Goal: Information Seeking & Learning: Check status

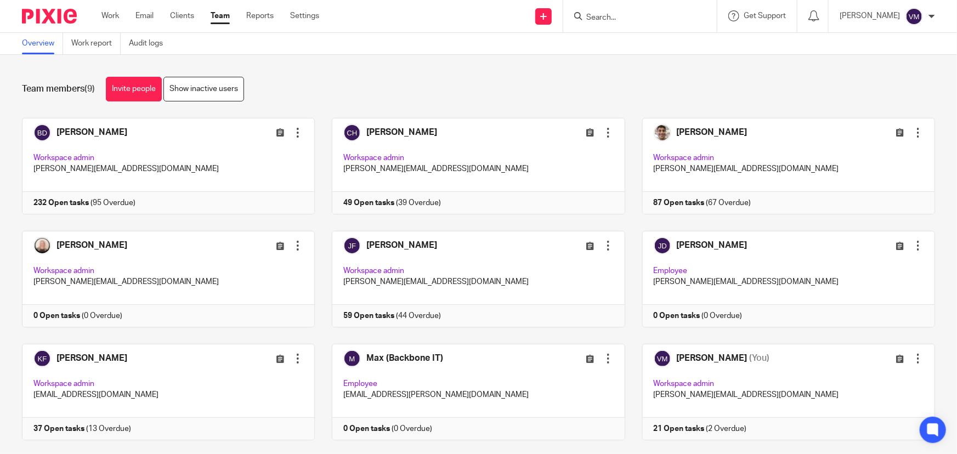
click at [635, 24] on div at bounding box center [640, 16] width 154 height 32
click at [635, 19] on input "Search" at bounding box center [634, 18] width 99 height 10
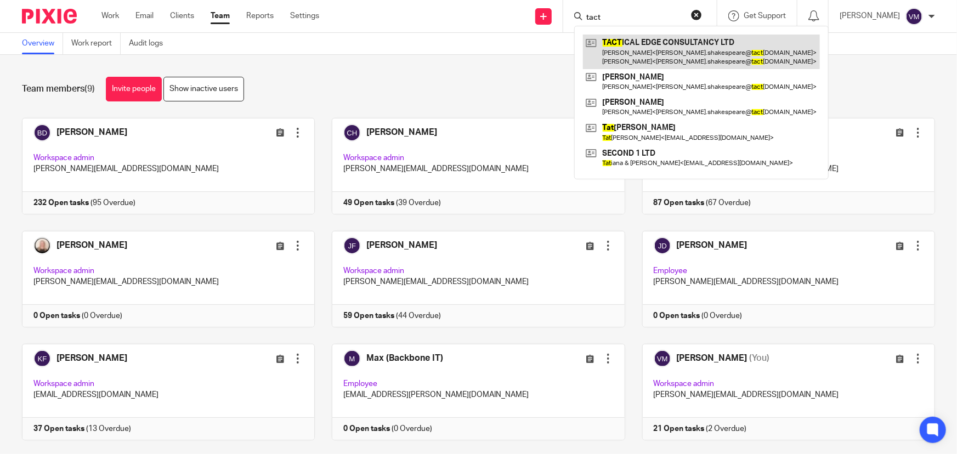
type input "tact"
click at [651, 44] on link at bounding box center [701, 52] width 237 height 34
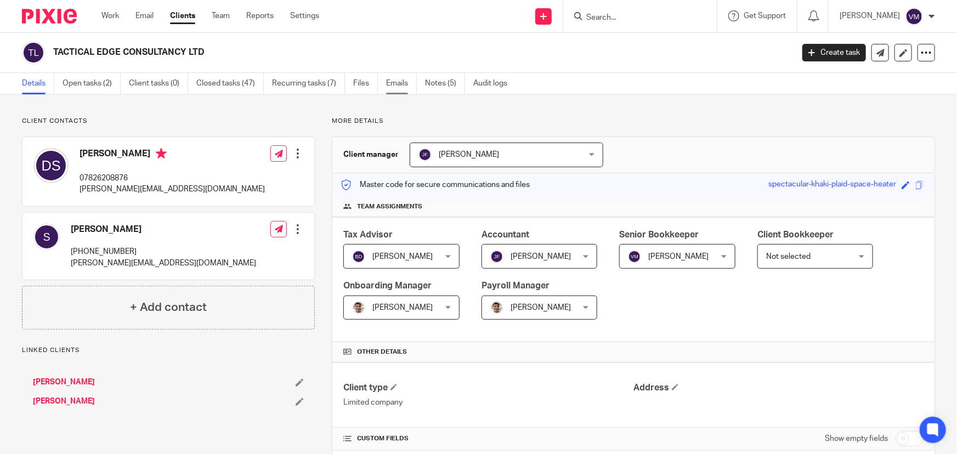
click at [399, 84] on link "Emails" at bounding box center [401, 83] width 31 height 21
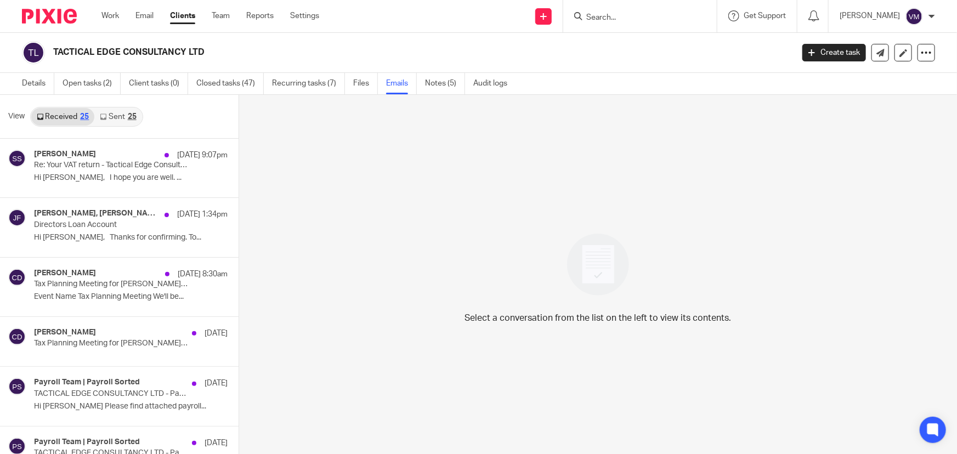
click at [120, 116] on link "Sent 25" at bounding box center [117, 117] width 47 height 18
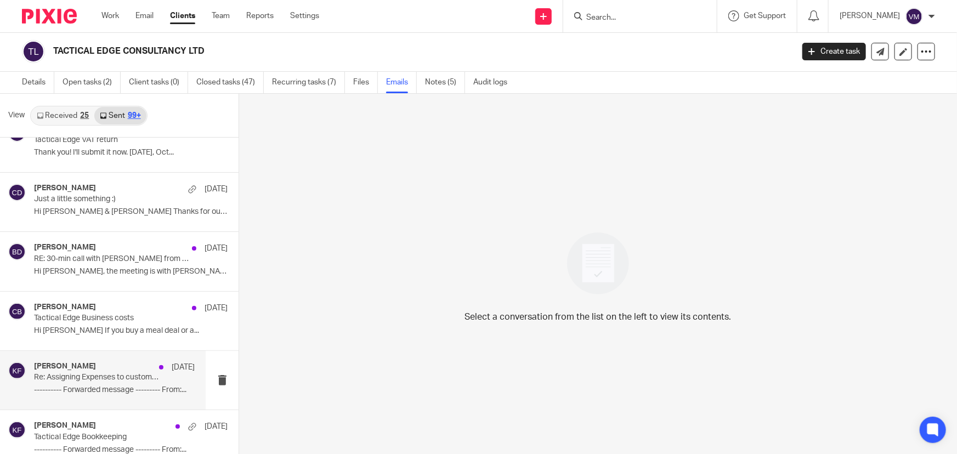
scroll to position [4261, 0]
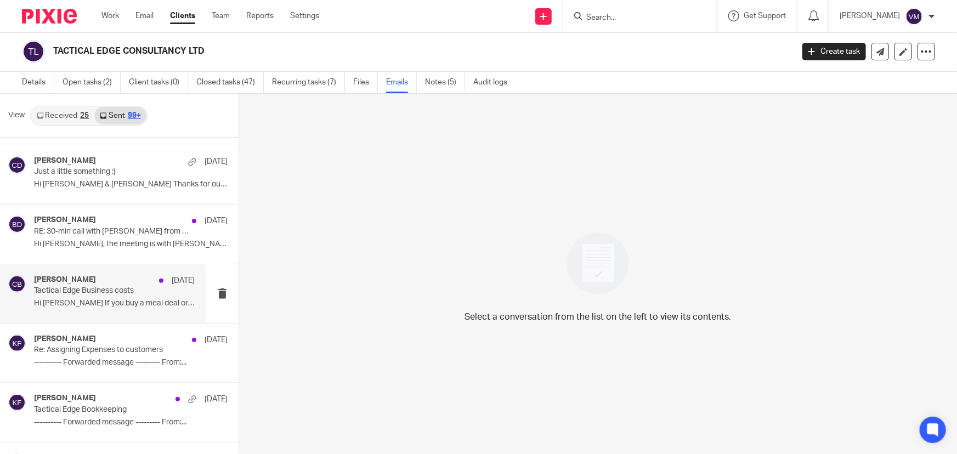
click at [87, 299] on p "Hi Sophie If you buy a meal deal or a..." at bounding box center [114, 303] width 161 height 9
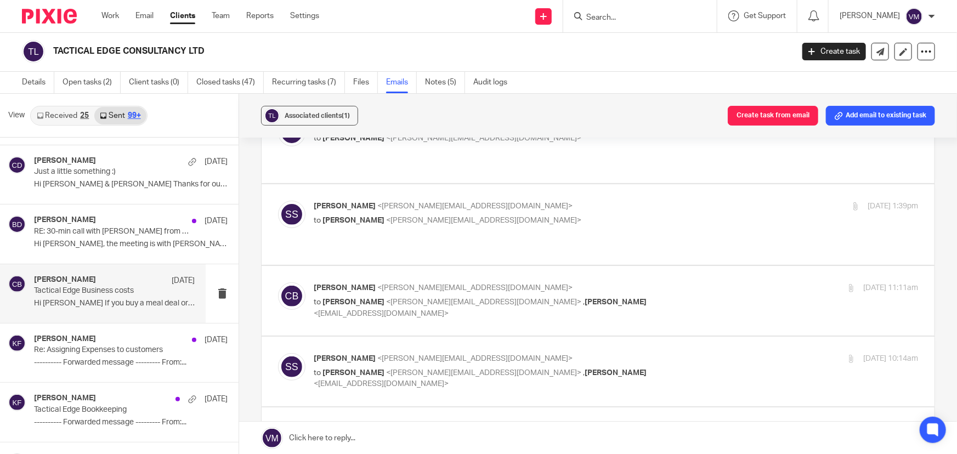
scroll to position [149, 0]
click at [717, 281] on div "26 Jul 2024 11:11am" at bounding box center [817, 287] width 201 height 12
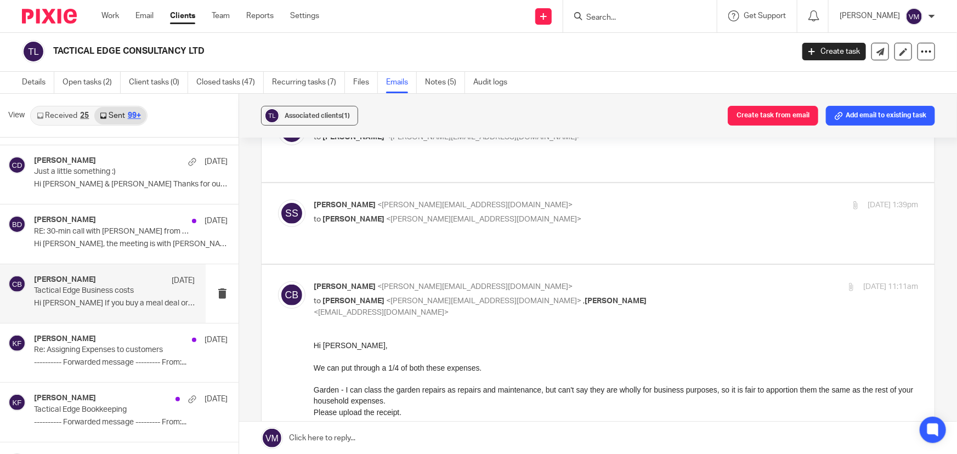
scroll to position [0, 0]
click at [717, 281] on div "26 Jul 2024 11:11am" at bounding box center [817, 287] width 201 height 12
checkbox input "false"
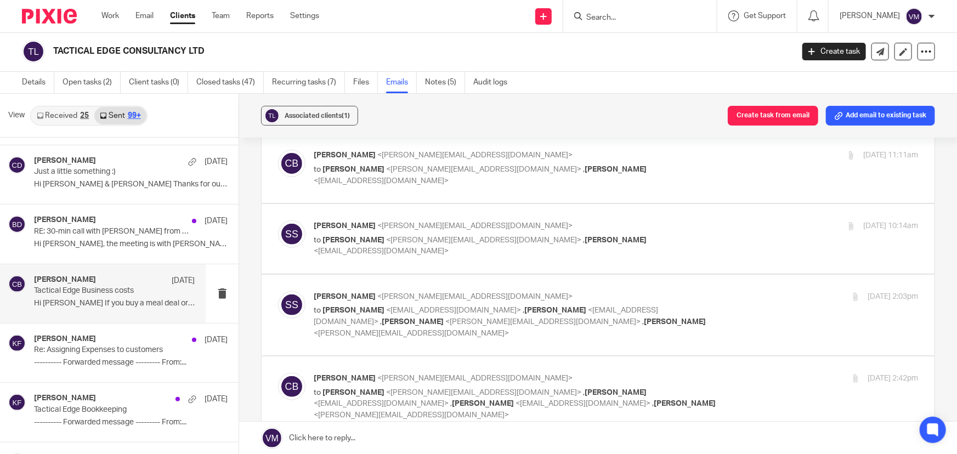
scroll to position [299, 0]
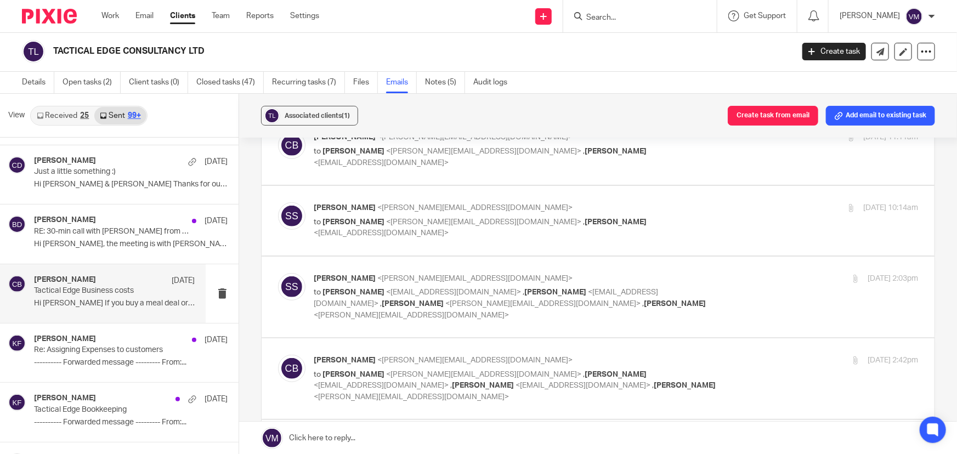
click at [725, 273] on div "Sophie Shakespeare <sophie.shakespeare@tacticaledgeconsultancy.com> to Kirsty F…" at bounding box center [616, 297] width 604 height 48
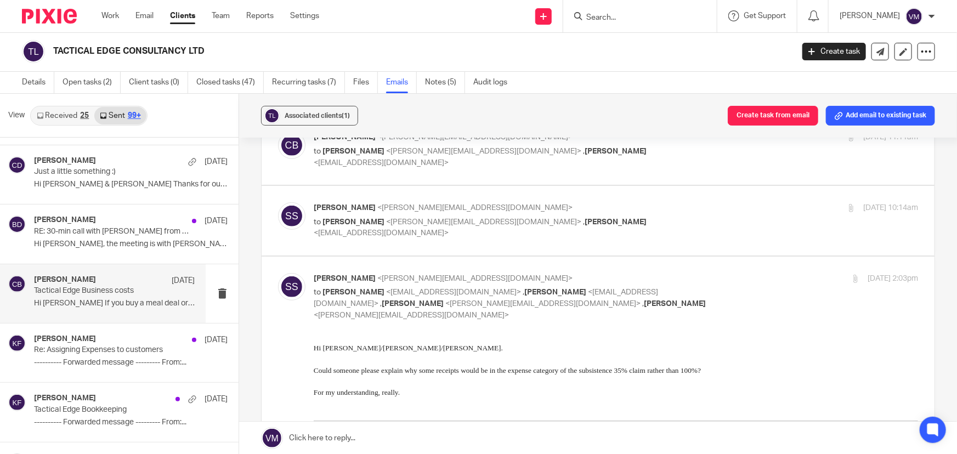
scroll to position [0, 0]
click at [728, 273] on div "23 Sep 2024 2:03pm" at bounding box center [817, 279] width 201 height 12
checkbox input "false"
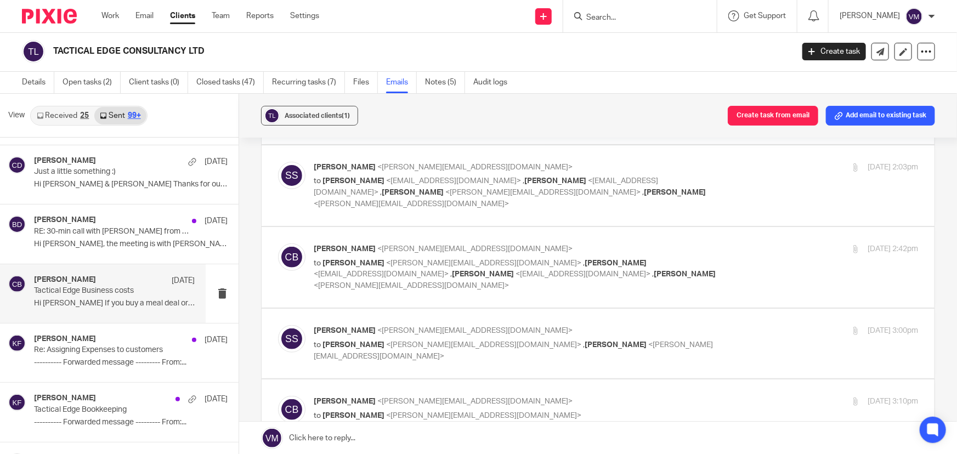
scroll to position [399, 0]
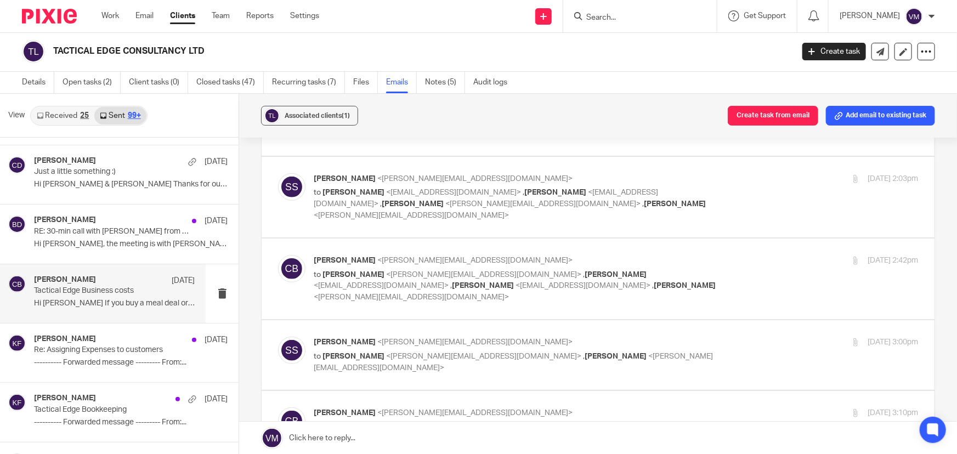
click at [748, 255] on div "23 Sep 2024 2:42pm" at bounding box center [817, 261] width 201 height 12
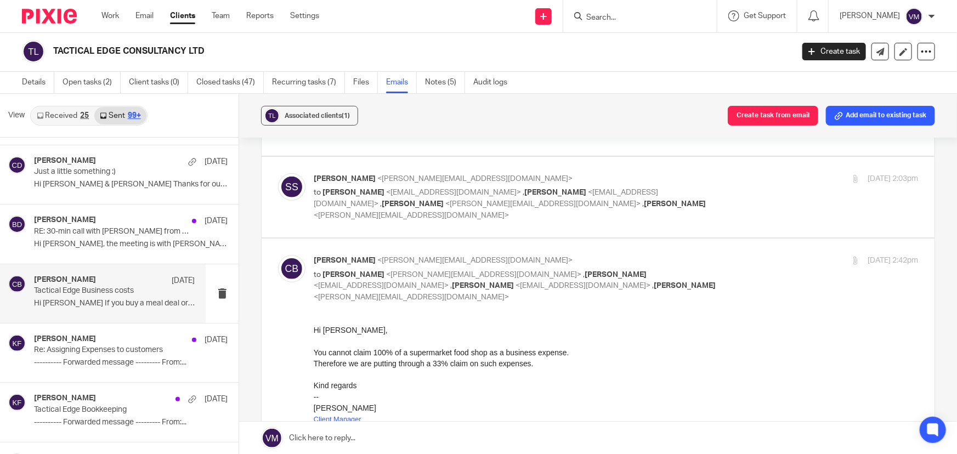
scroll to position [0, 0]
click at [748, 255] on div "23 Sep 2024 2:42pm" at bounding box center [817, 261] width 201 height 12
checkbox input "false"
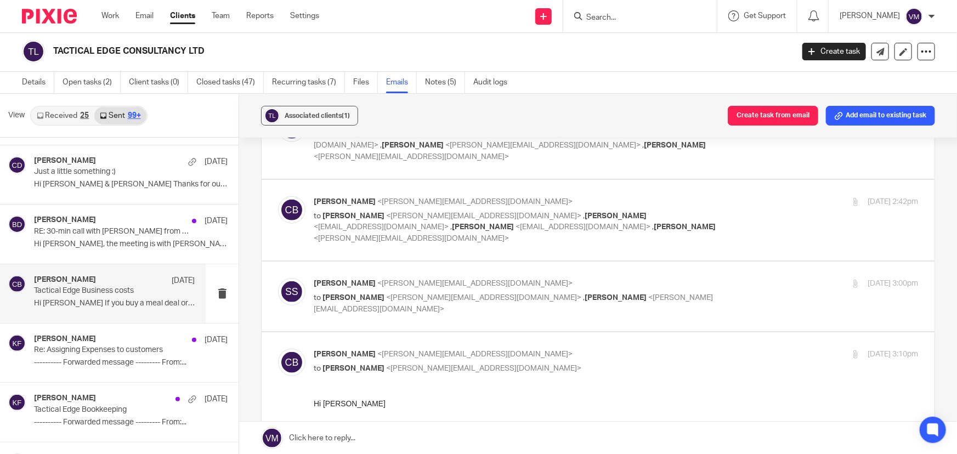
scroll to position [498, 0]
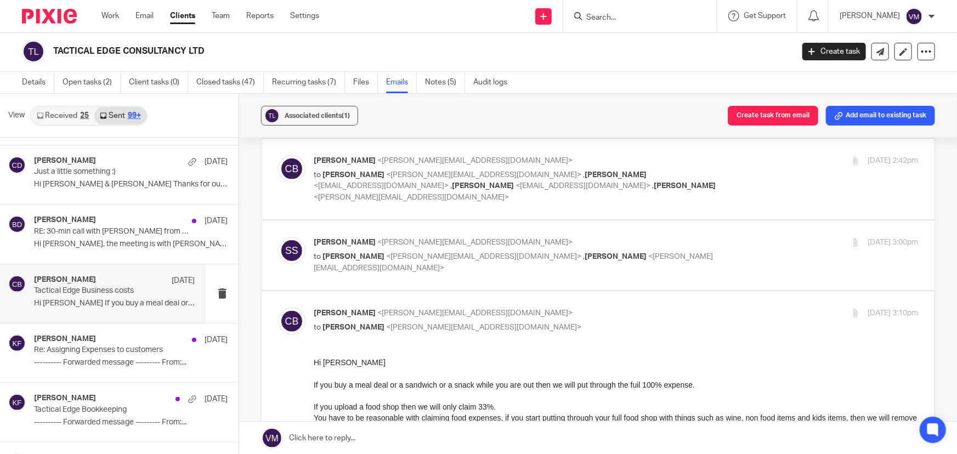
click at [674, 251] on p "to Clara Butterworth <clara@archimediaaccounts.co.uk> , Dan Shakespeare <dan.sh…" at bounding box center [515, 262] width 403 height 22
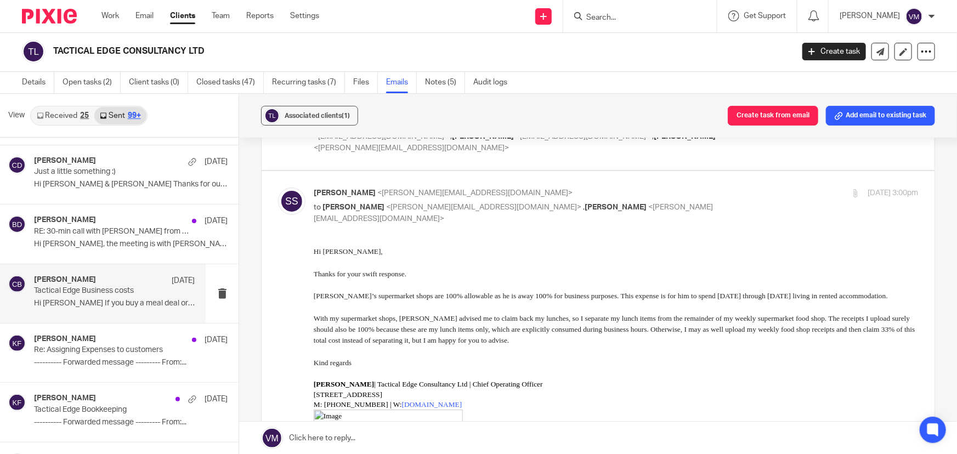
scroll to position [548, 0]
click at [683, 187] on p "Sophie Shakespeare <sophie.shakespeare@tacticaledgeconsultancy.com>" at bounding box center [515, 193] width 403 height 12
checkbox input "false"
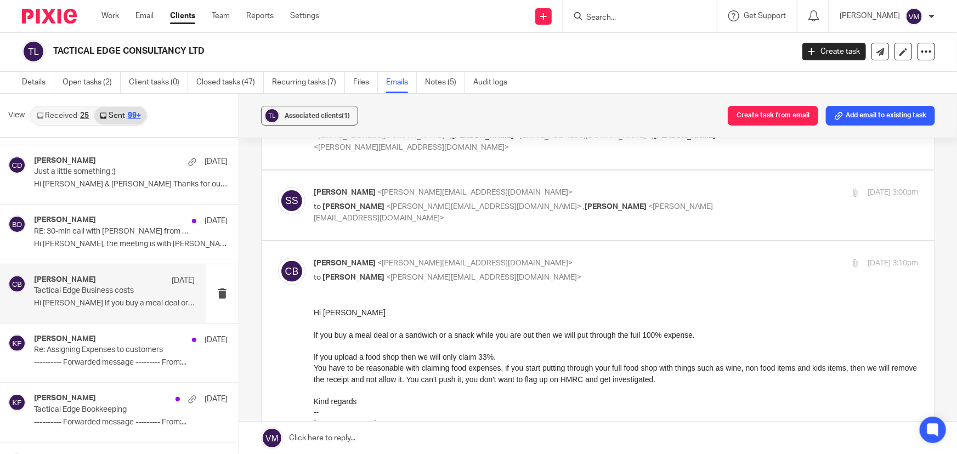
scroll to position [598, 0]
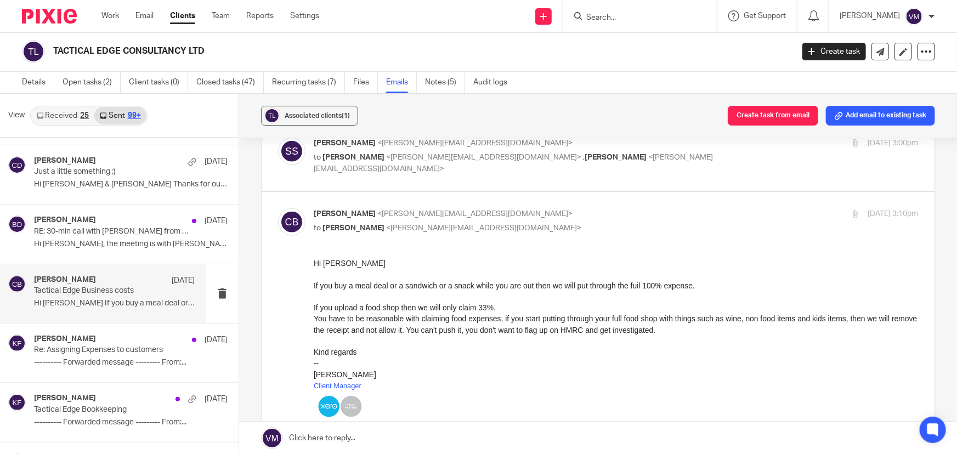
click at [683, 192] on label at bounding box center [598, 451] width 673 height 519
click at [278, 208] on input "checkbox" at bounding box center [277, 208] width 1 height 1
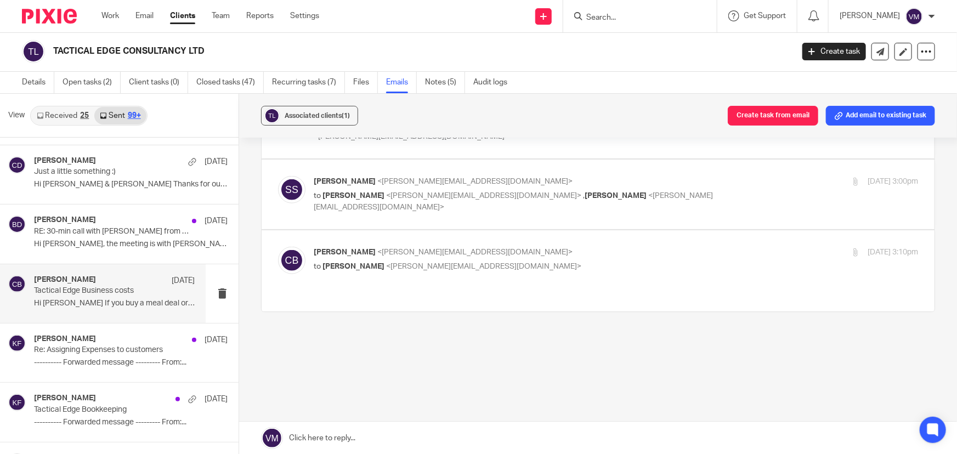
scroll to position [524, 0]
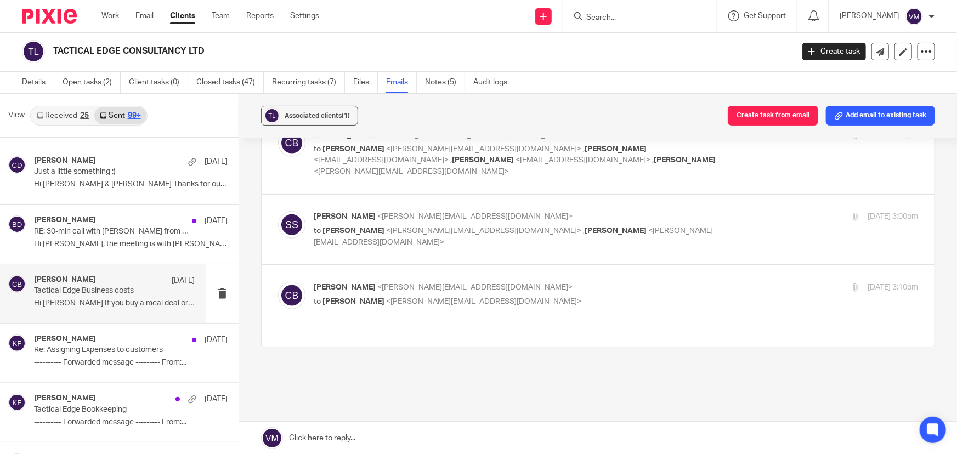
click at [670, 282] on p "Clara Butterworth <clara@archimediaaccounts.co.uk>" at bounding box center [515, 288] width 403 height 12
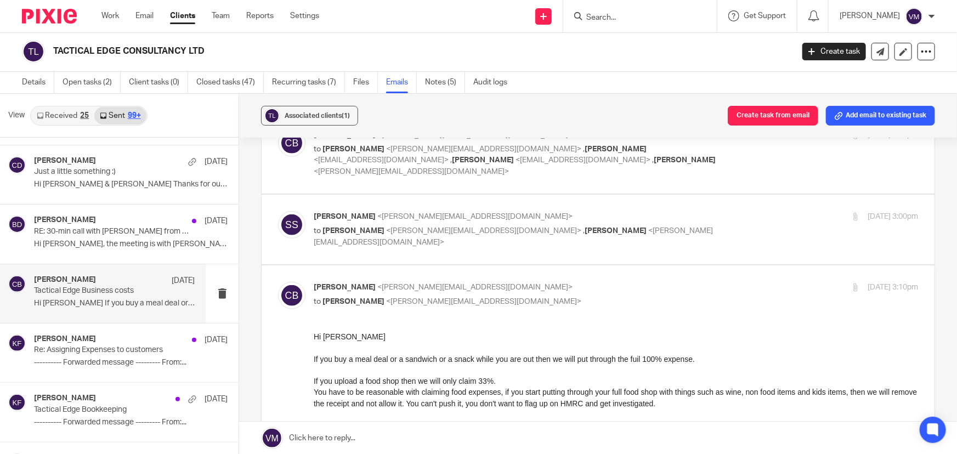
click at [278, 281] on input "checkbox" at bounding box center [277, 281] width 1 height 1
checkbox input "false"
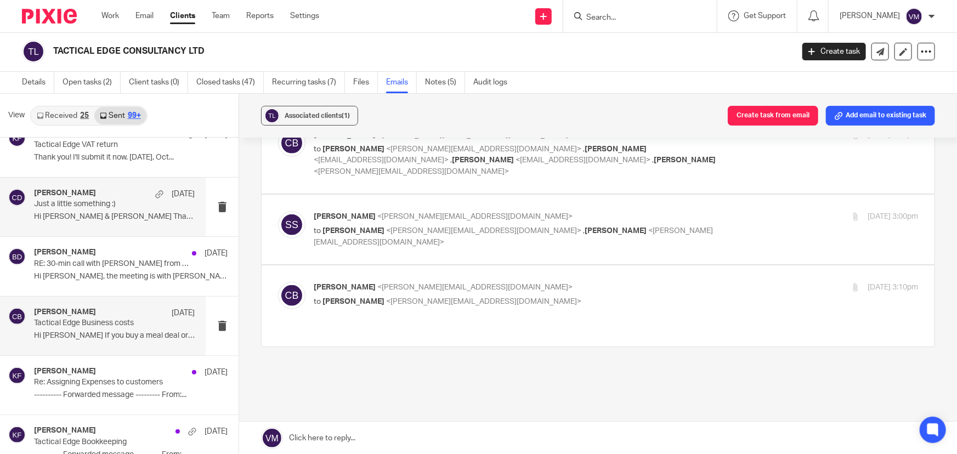
scroll to position [4211, 0]
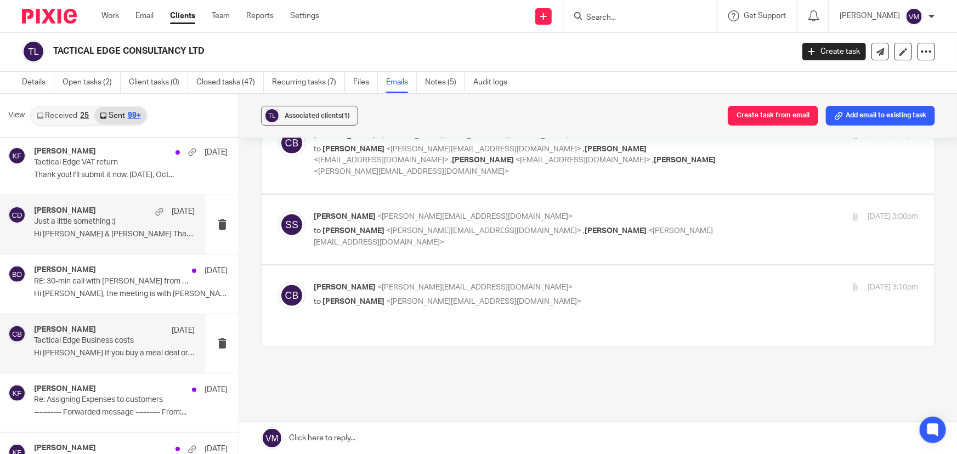
click at [73, 219] on p "Just a little something :)" at bounding box center [98, 221] width 129 height 9
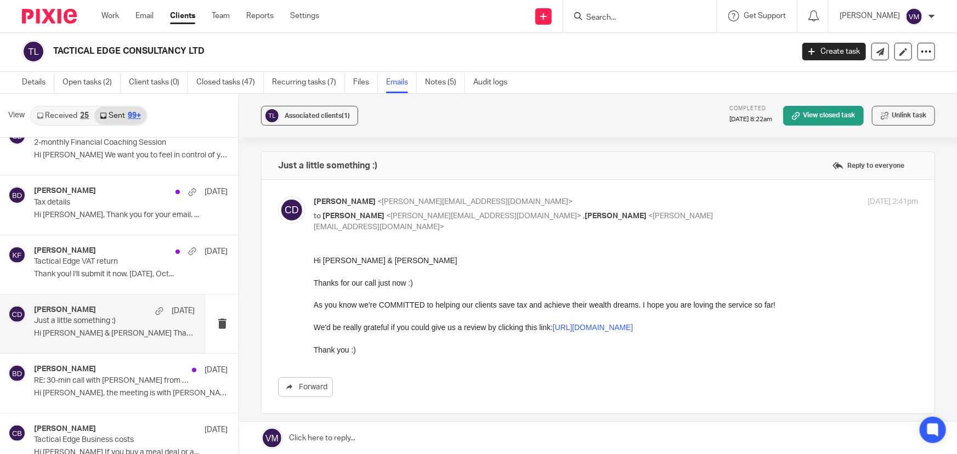
scroll to position [4162, 0]
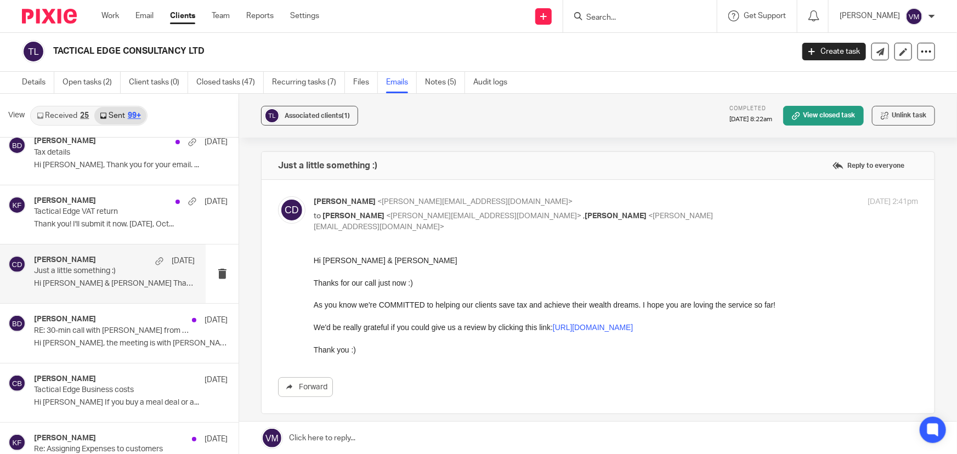
click at [76, 220] on p "Thank you! I'll submit it now. On Tue, Oct..." at bounding box center [131, 224] width 194 height 9
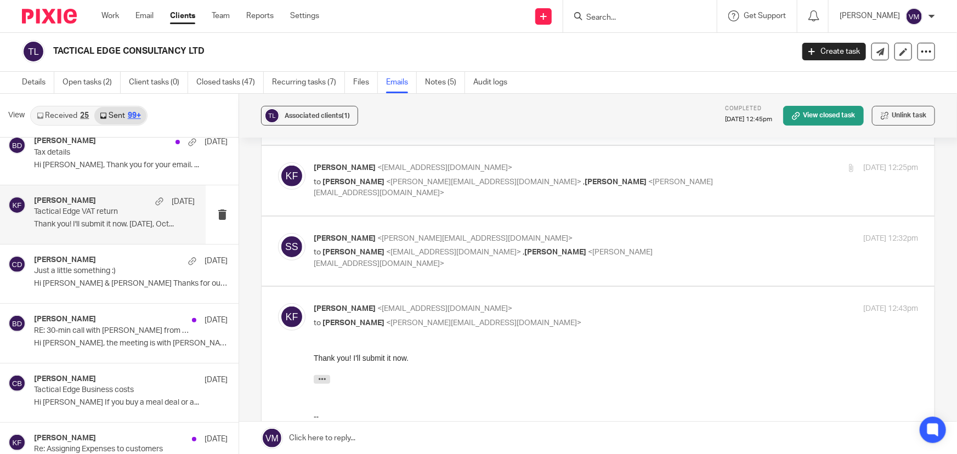
scroll to position [299, 0]
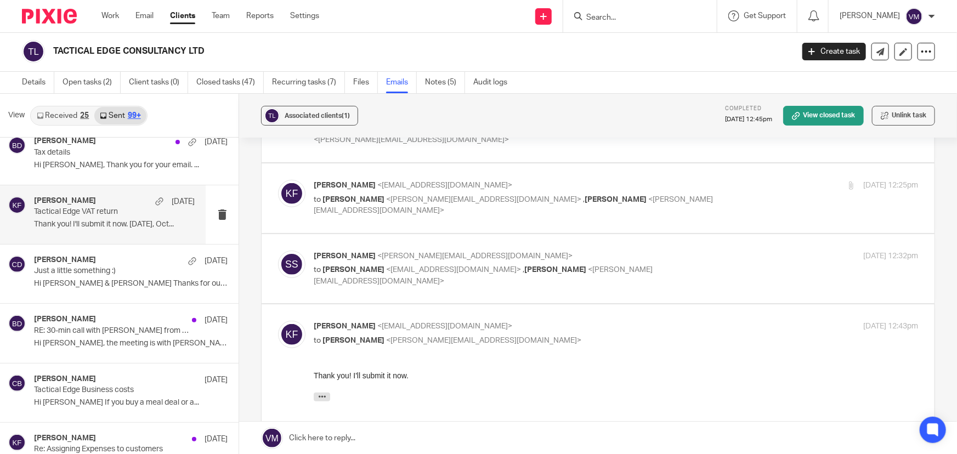
click at [626, 265] on p "to Kirsty Flowerdew <kirsty@archimediaaccounts.co.uk> , Dan Shakespeare <dan.sh…" at bounding box center [515, 275] width 403 height 22
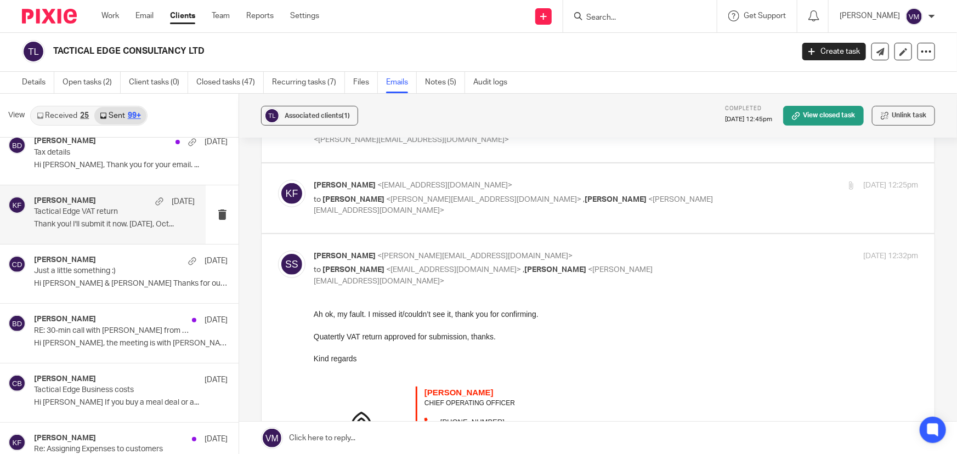
scroll to position [0, 0]
click at [626, 258] on p "Sophie Shakespeare <sophie.shakespeare@tacticaledgeconsultancy.com>" at bounding box center [515, 257] width 403 height 12
checkbox input "false"
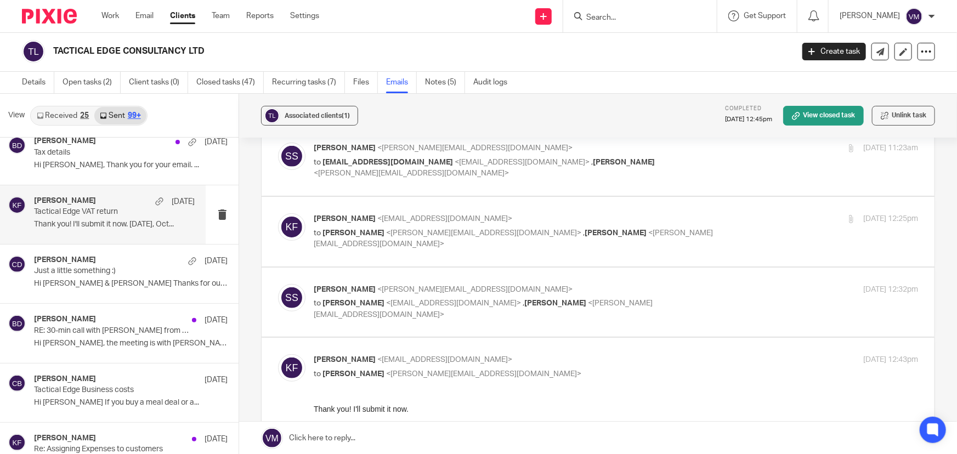
scroll to position [249, 0]
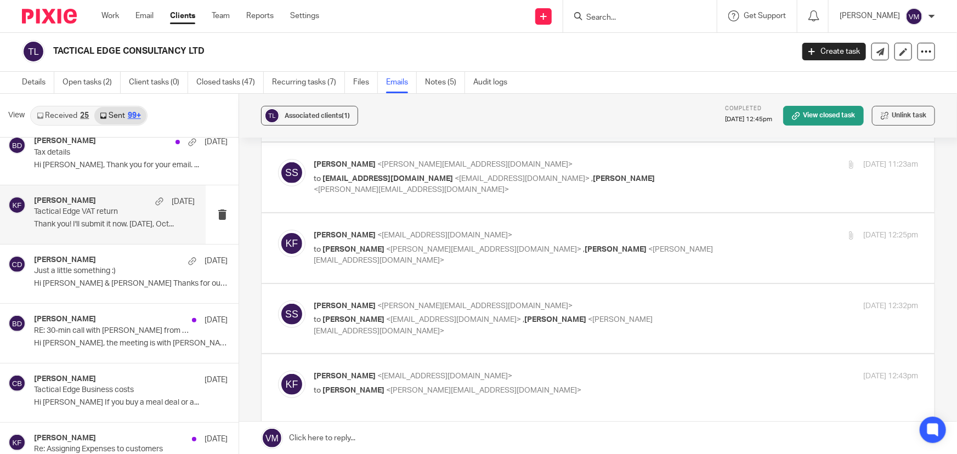
click at [696, 244] on p "to Sophie Shakespeare <sophie.shakespeare@tacticaledgeconsultancy.com> , Dan Sh…" at bounding box center [515, 255] width 403 height 22
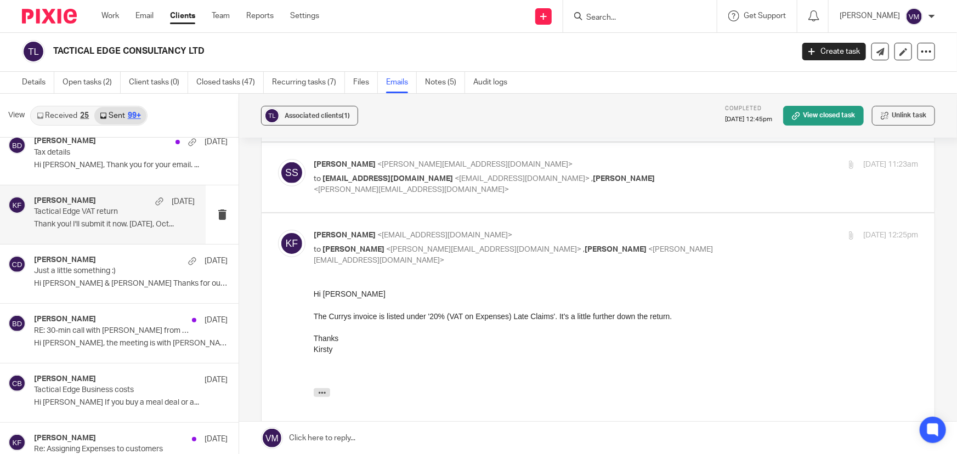
scroll to position [0, 0]
click at [701, 236] on p "Kirsty Flowerdew <kirsty@archimediaaccounts.co.uk>" at bounding box center [515, 236] width 403 height 12
checkbox input "false"
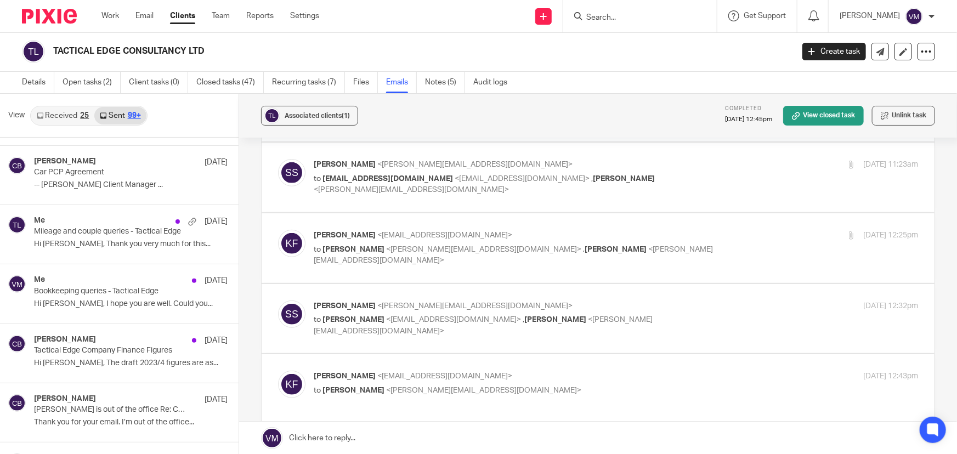
scroll to position [3564, 0]
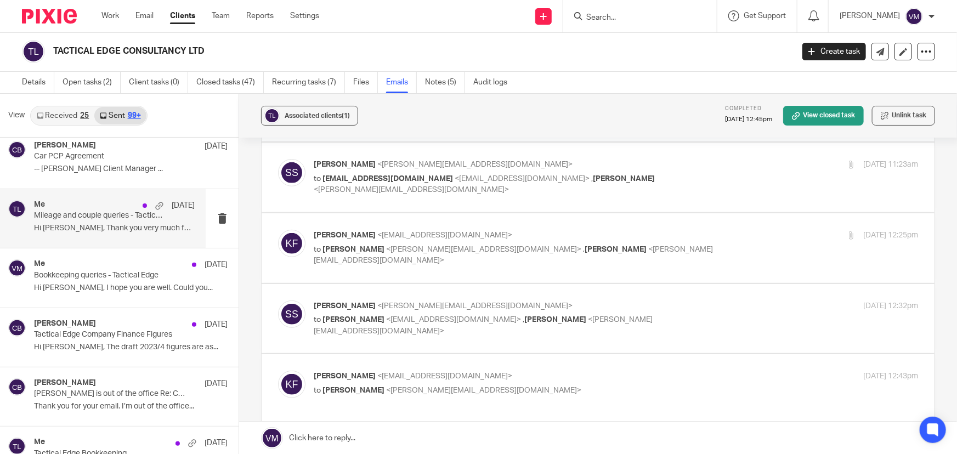
click at [78, 217] on div "Me 7 Nov Mileage and couple queries - Tactical Edge Hi Sophie, Thank you very m…" at bounding box center [114, 218] width 161 height 37
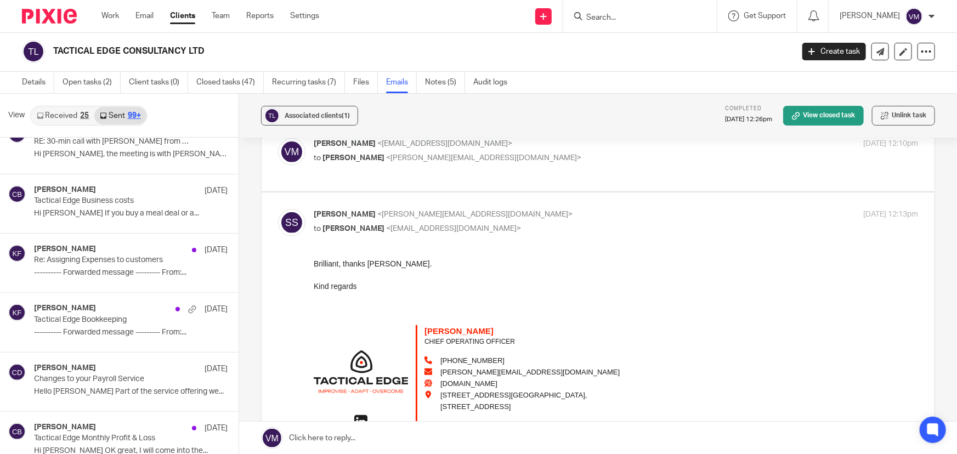
scroll to position [4411, 0]
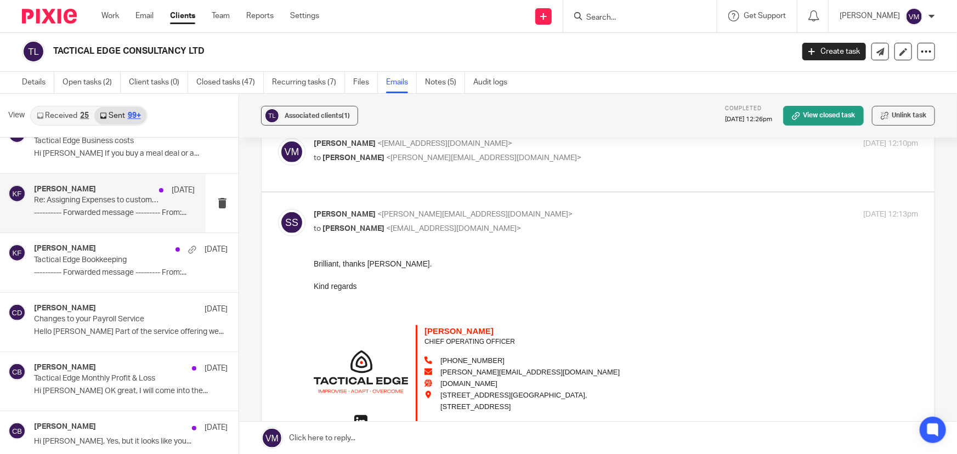
click at [82, 200] on p "Re: Assigning Expenses to customers" at bounding box center [98, 200] width 129 height 9
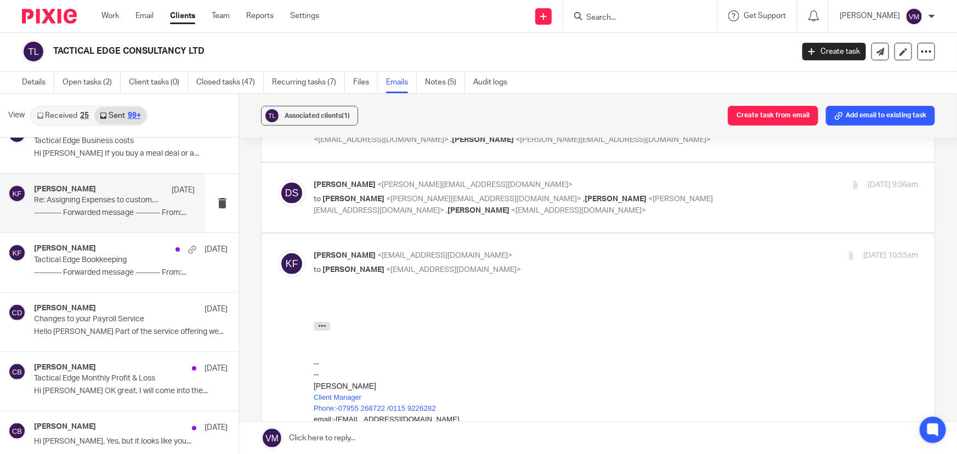
scroll to position [149, 0]
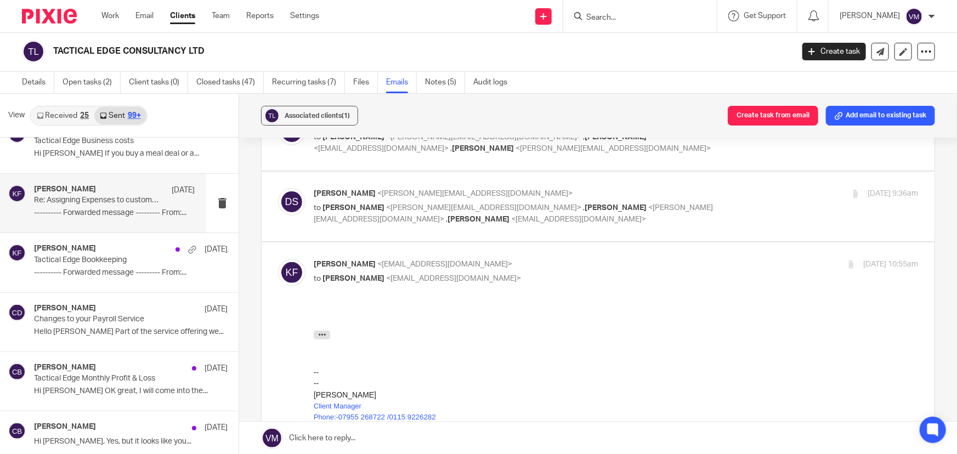
click at [747, 188] on div "18 Sep 2024 9:36am" at bounding box center [817, 194] width 201 height 12
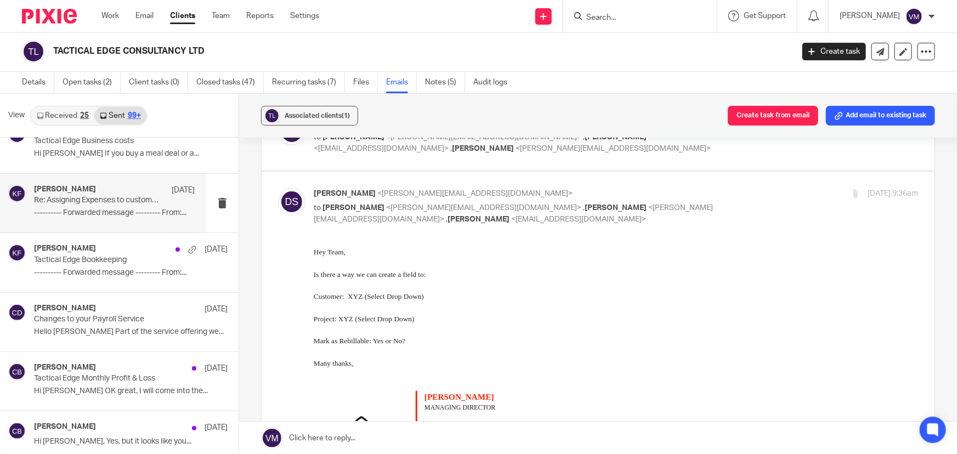
scroll to position [0, 0]
click at [747, 188] on div "18 Sep 2024 9:36am" at bounding box center [817, 194] width 201 height 12
checkbox input "false"
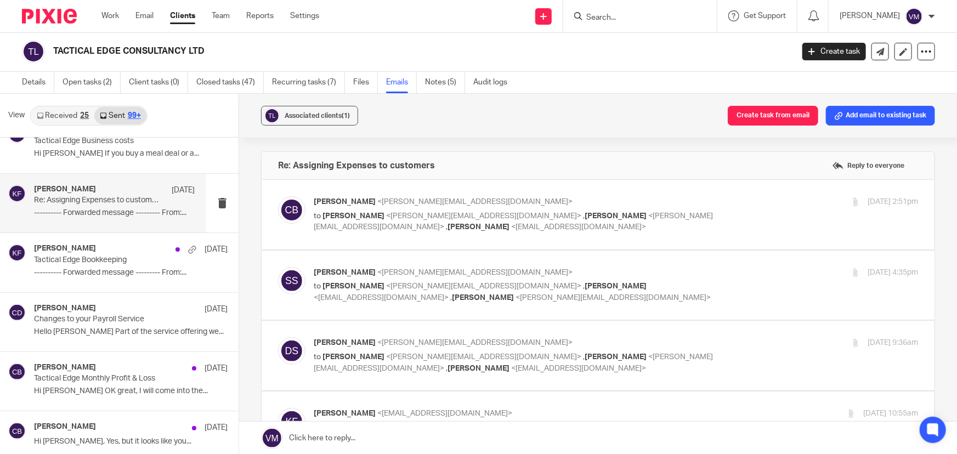
click at [722, 268] on div "17 Sep 2024 4:35pm" at bounding box center [817, 273] width 201 height 12
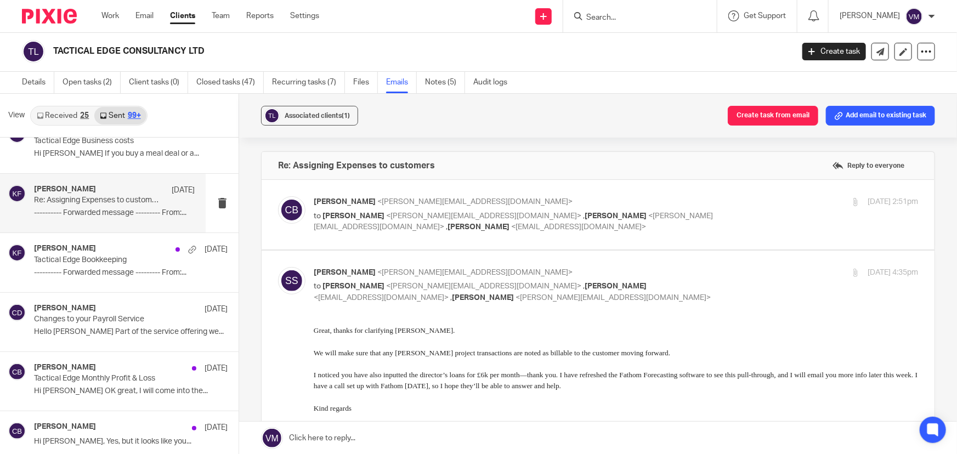
click at [278, 266] on input "checkbox" at bounding box center [277, 266] width 1 height 1
checkbox input "false"
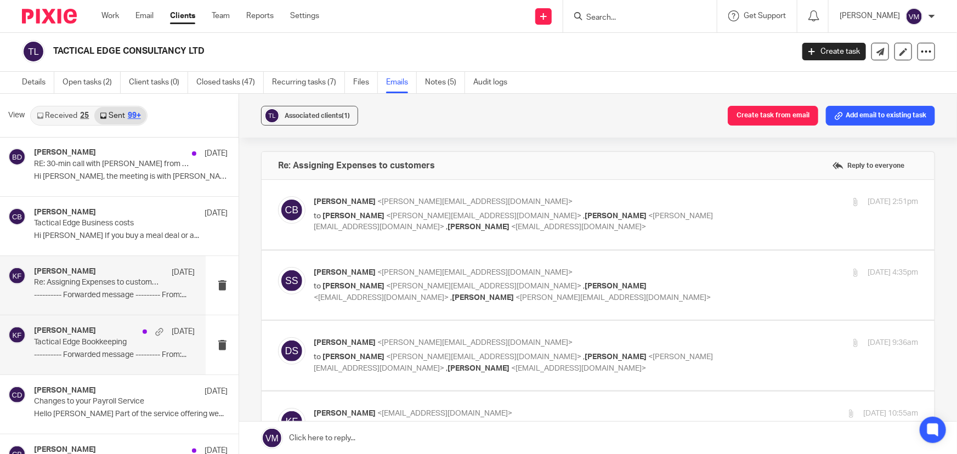
scroll to position [4311, 0]
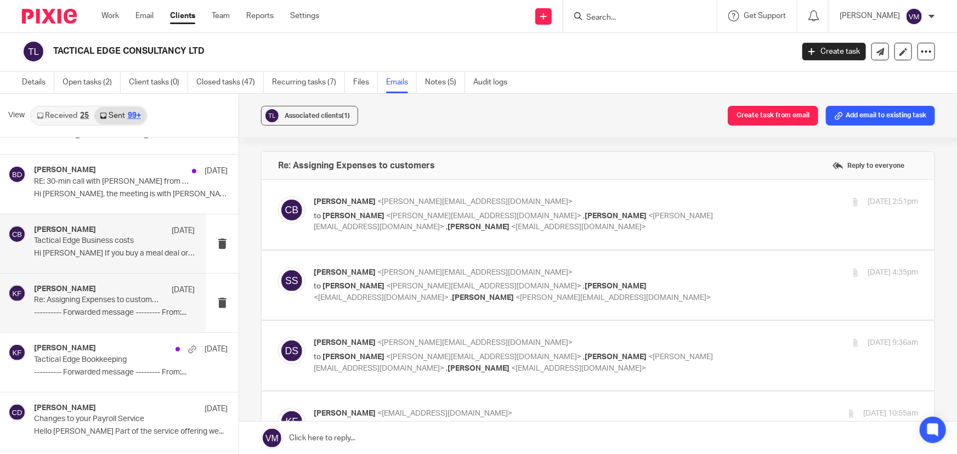
click at [60, 243] on div "Clara Butterworth 23 Sep 2024 Tactical Edge Business costs Hi Sophie If you buy…" at bounding box center [114, 243] width 161 height 37
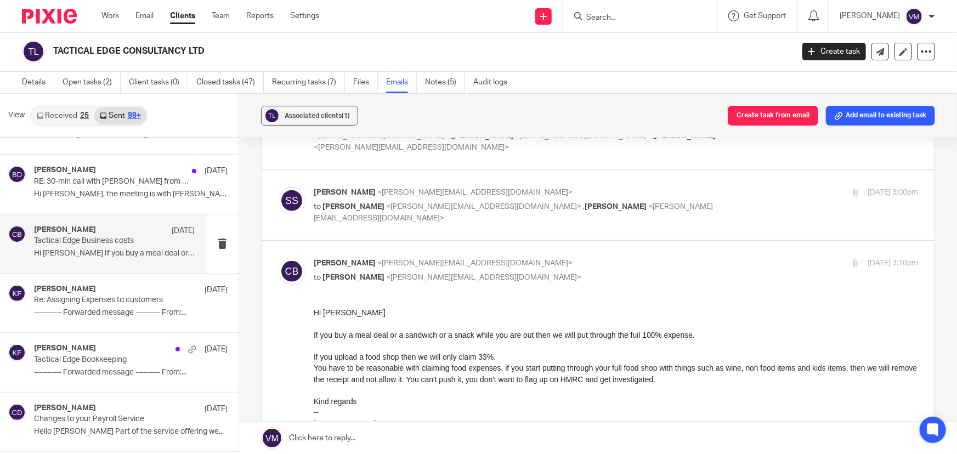
scroll to position [648, 0]
